Goal: Task Accomplishment & Management: Manage account settings

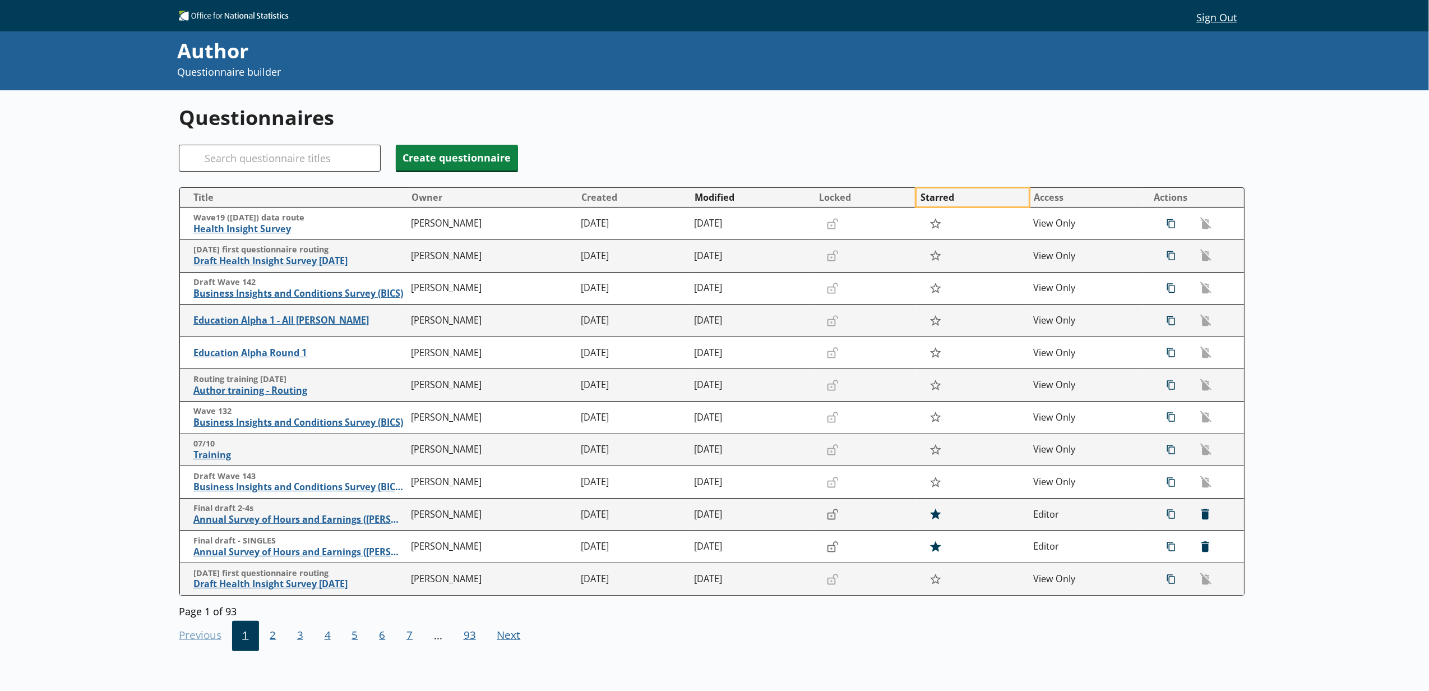
click at [947, 200] on button "Starred" at bounding box center [972, 197] width 112 height 18
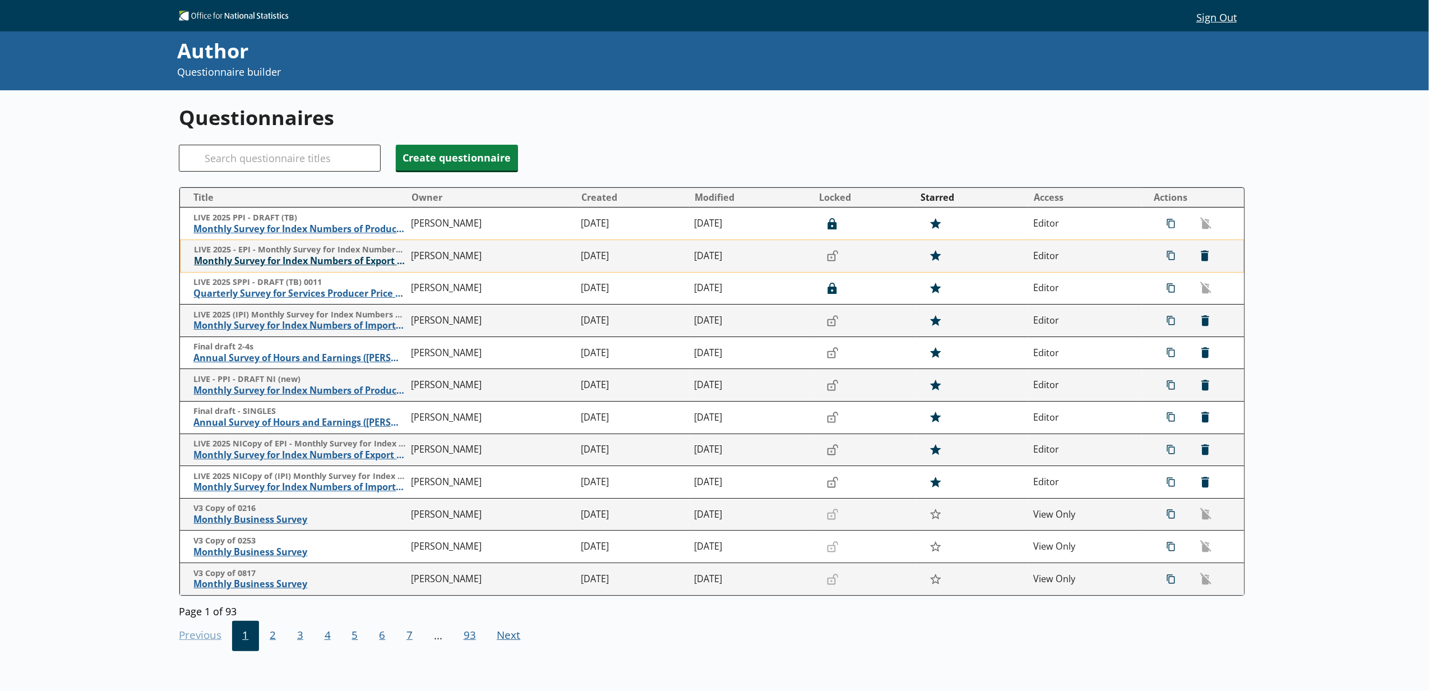
click at [288, 267] on span "Monthly Survey for Index Numbers of Export Prices - Price Quotation Return" at bounding box center [300, 261] width 212 height 12
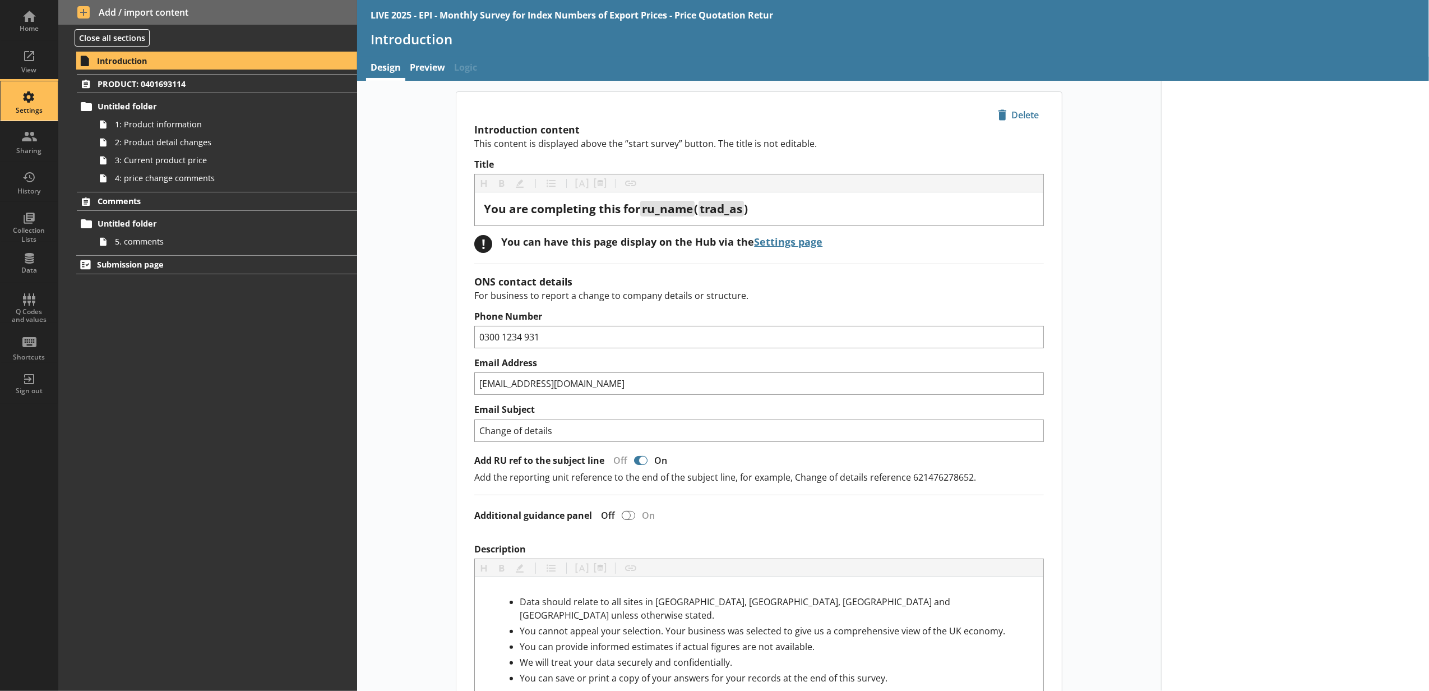
click at [32, 101] on div "Settings" at bounding box center [29, 100] width 39 height 39
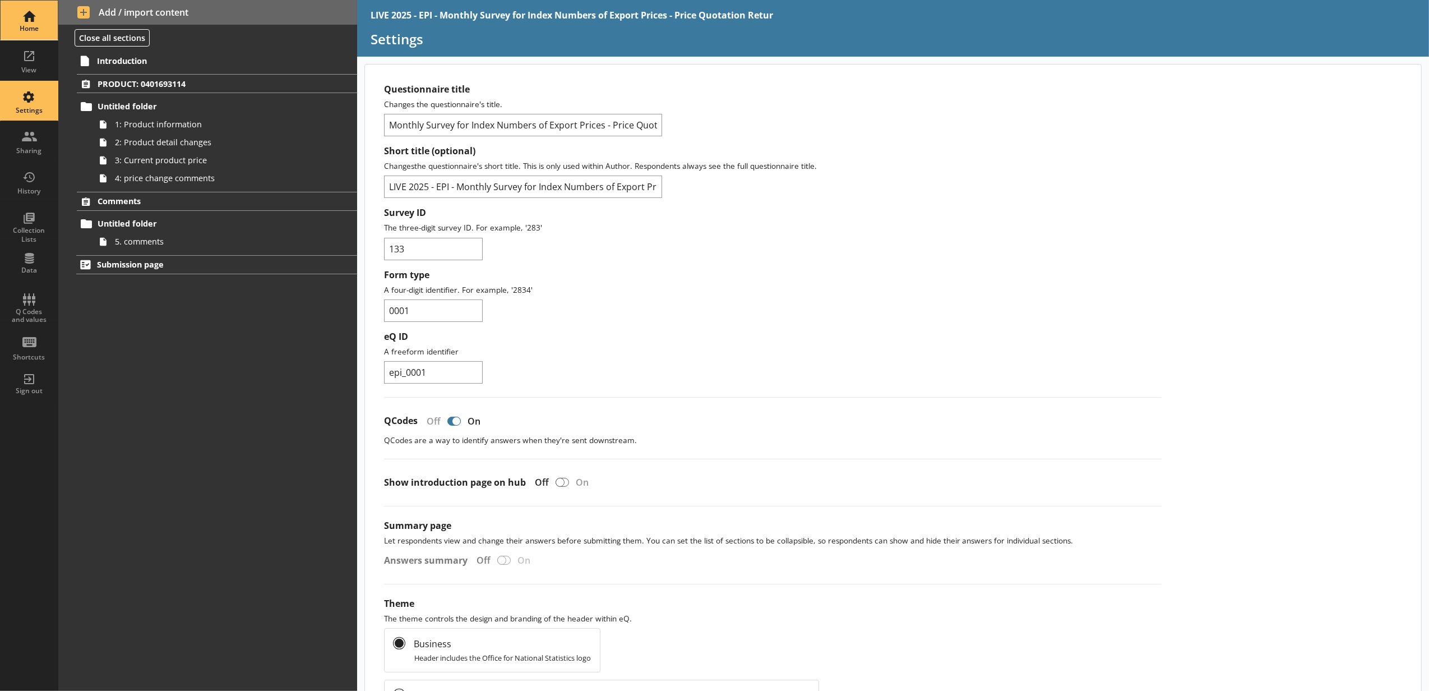
click at [43, 26] on div "Home" at bounding box center [29, 28] width 39 height 9
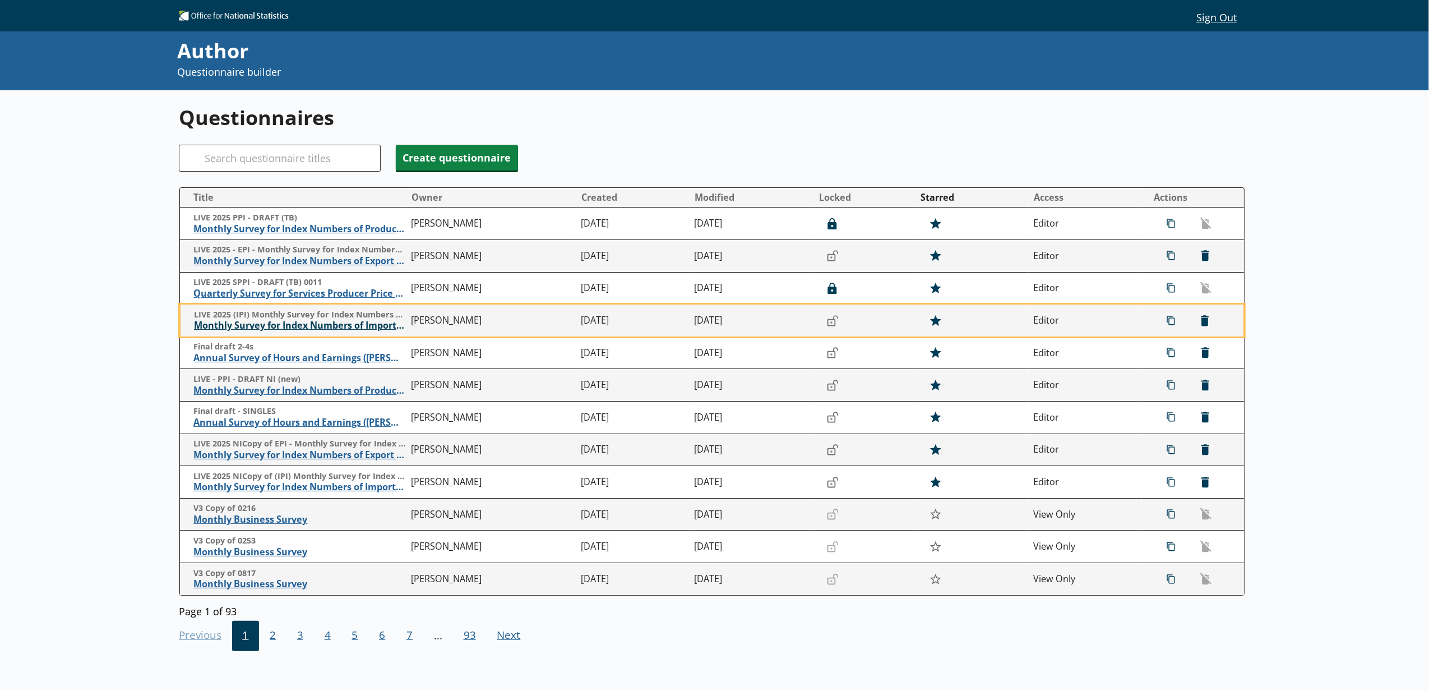
click at [276, 327] on span "Monthly Survey for Index Numbers of Import Prices - Price Quotation Return" at bounding box center [300, 325] width 212 height 12
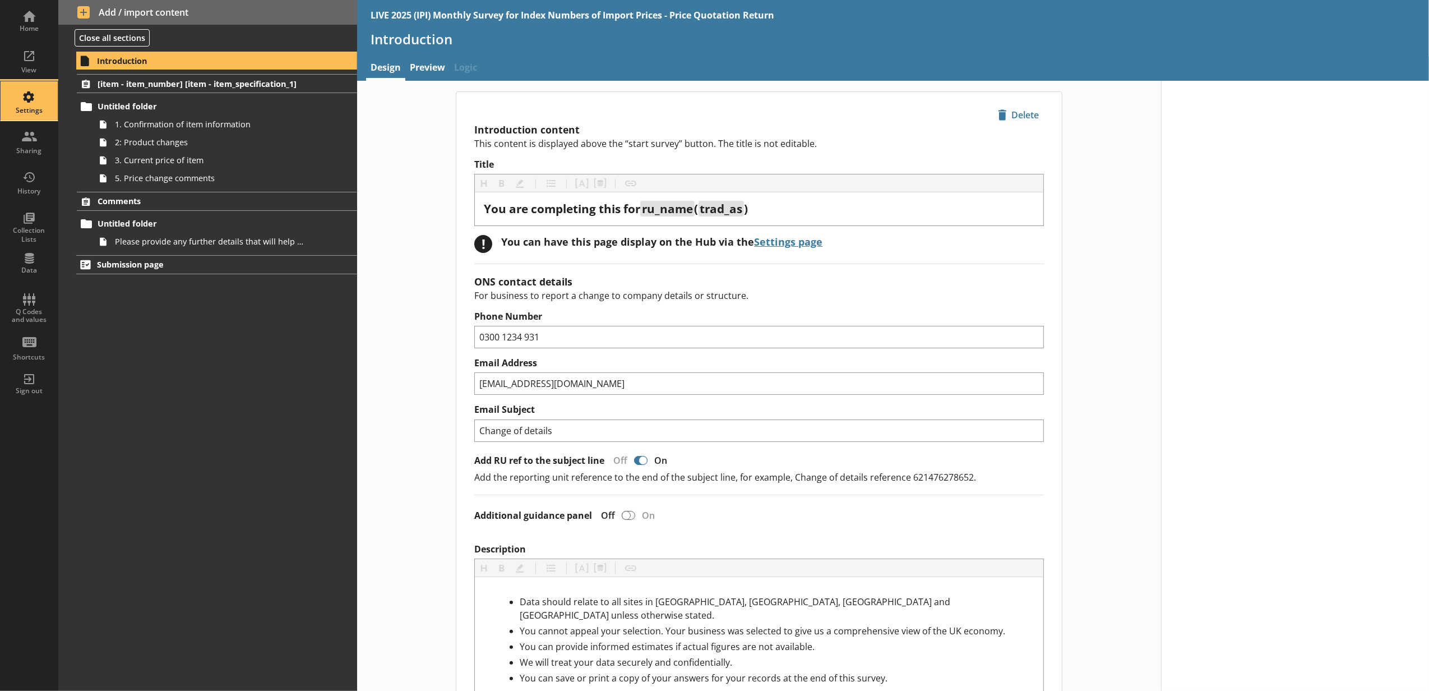
click at [31, 108] on div "Settings" at bounding box center [29, 110] width 39 height 9
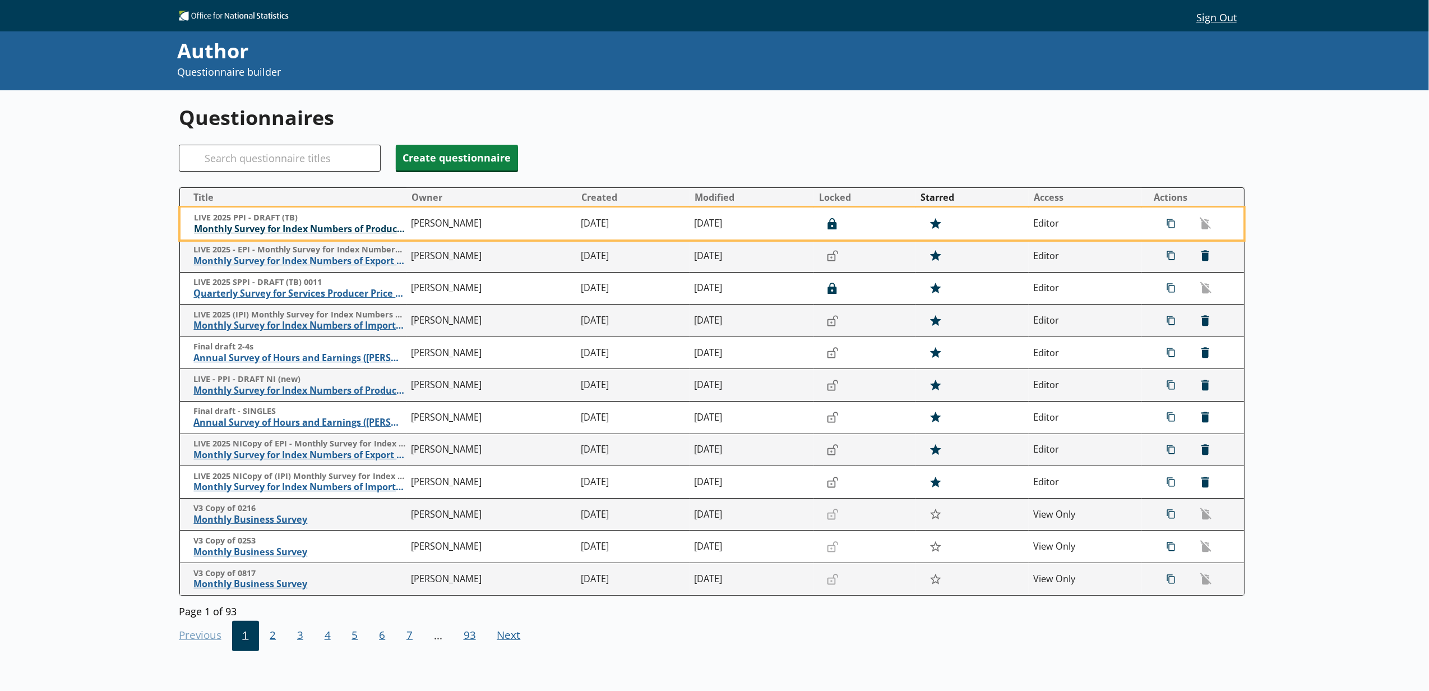
click at [301, 231] on span "Monthly Survey for Index Numbers of Producer Prices - Price Quotation Return" at bounding box center [300, 229] width 212 height 12
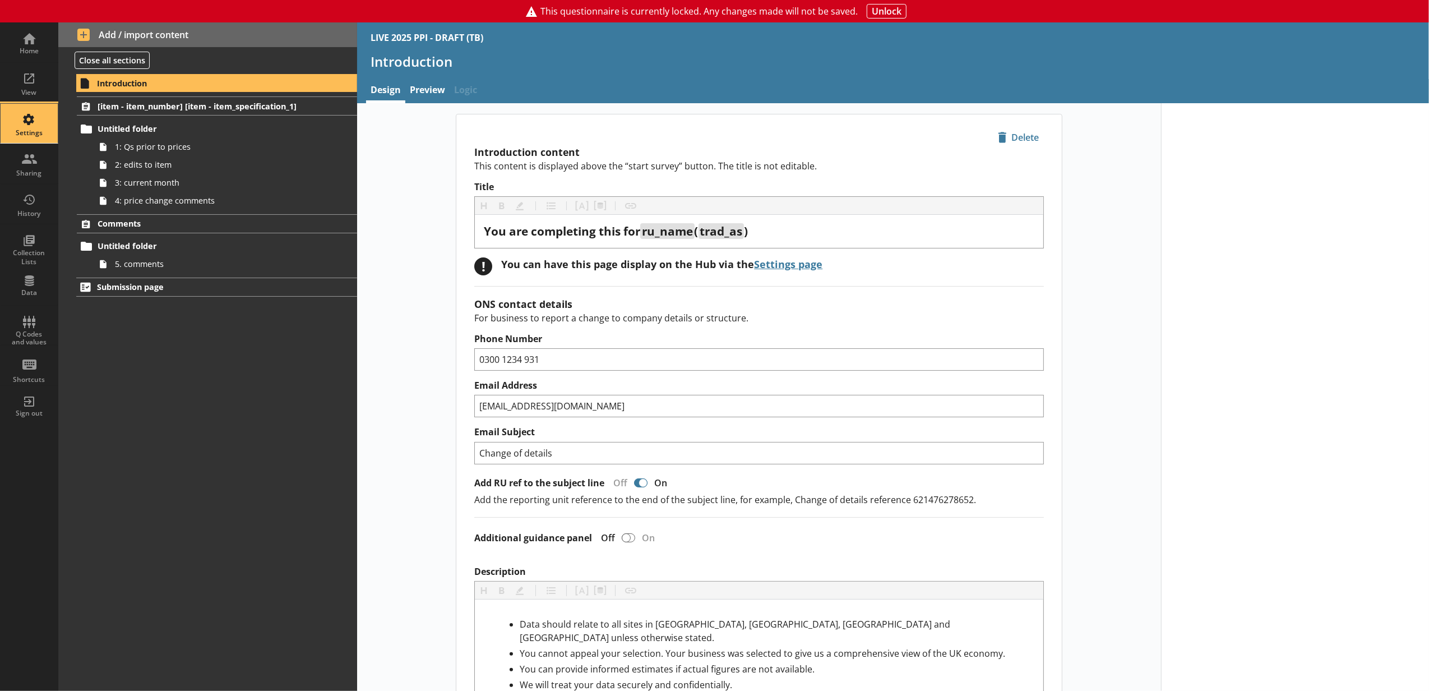
click at [36, 127] on div "Settings" at bounding box center [29, 123] width 39 height 39
